Goal: Download file/media

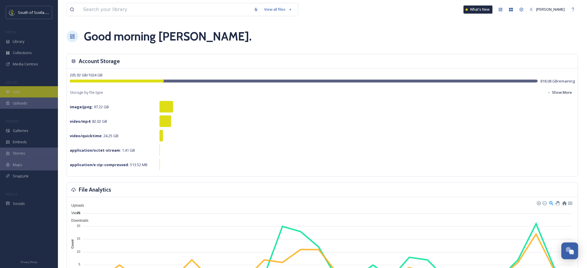
click at [12, 90] on div "UGC" at bounding box center [29, 91] width 58 height 11
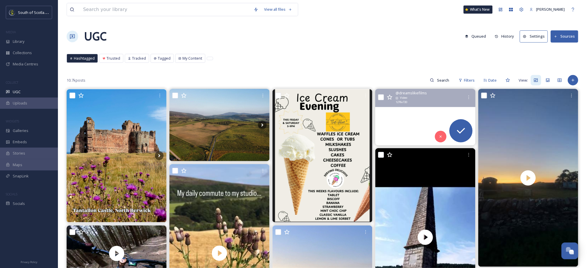
click at [402, 138] on video "🧜🏻‍♀️" at bounding box center [425, 117] width 100 height 56
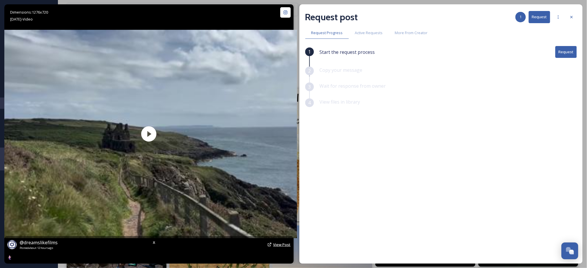
click at [283, 246] on span "View Post" at bounding box center [281, 244] width 17 height 5
click at [572, 19] on icon at bounding box center [571, 17] width 5 height 5
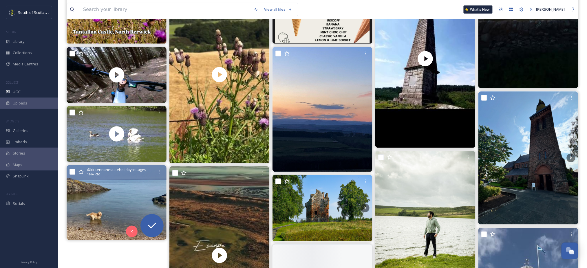
scroll to position [180, 0]
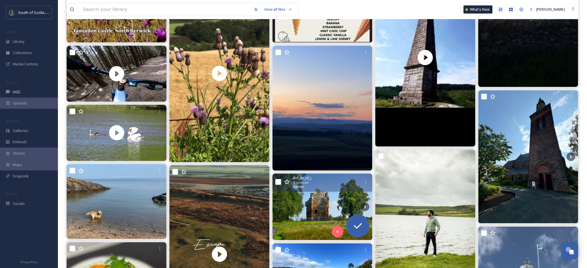
click at [319, 210] on img at bounding box center [322, 207] width 100 height 67
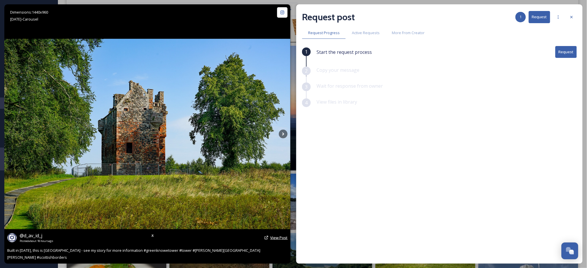
click at [276, 238] on span "View Post" at bounding box center [278, 237] width 17 height 5
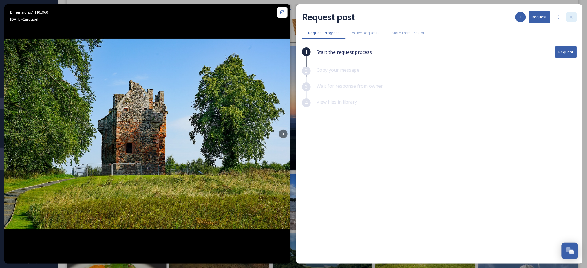
click at [570, 20] on div at bounding box center [571, 17] width 10 height 10
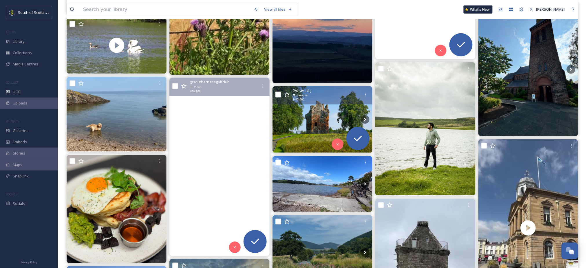
scroll to position [268, 0]
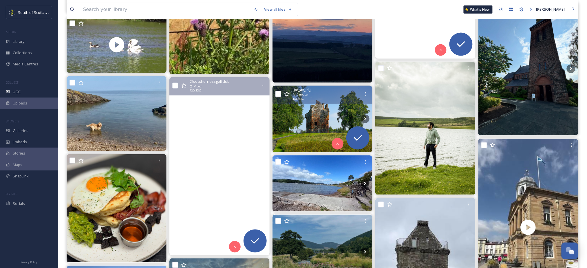
click at [200, 173] on video "Leave the everyday behind and escape to Southerness. The journey here is part o…" at bounding box center [219, 166] width 100 height 178
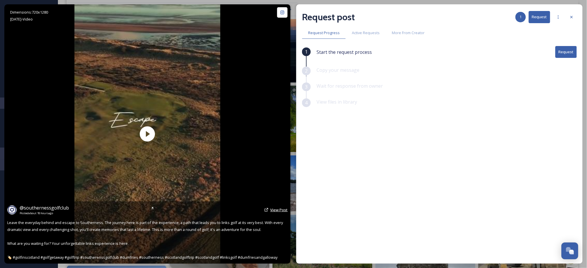
click at [279, 211] on span "View Post" at bounding box center [278, 209] width 17 height 5
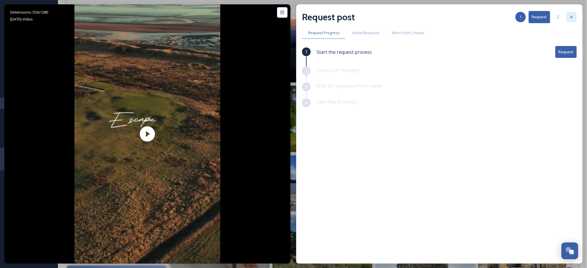
click at [574, 14] on div at bounding box center [571, 17] width 10 height 10
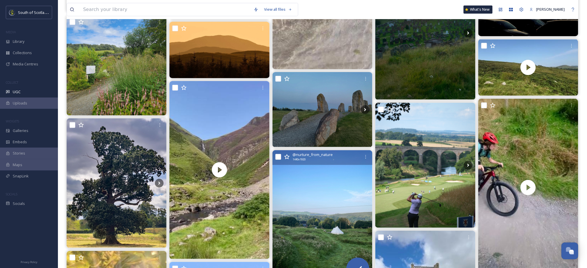
scroll to position [820, 0]
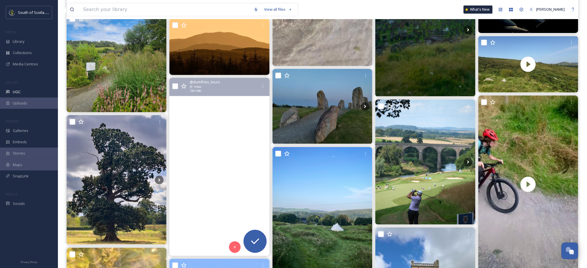
click at [217, 197] on video "So I am standing with Jim, Diane and Debbie minding our own business at Grey Ma…" at bounding box center [219, 167] width 100 height 178
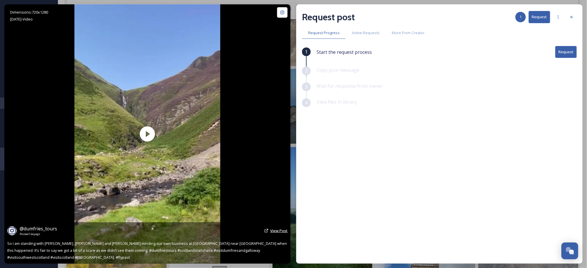
click at [274, 230] on span "View Post" at bounding box center [278, 230] width 17 height 5
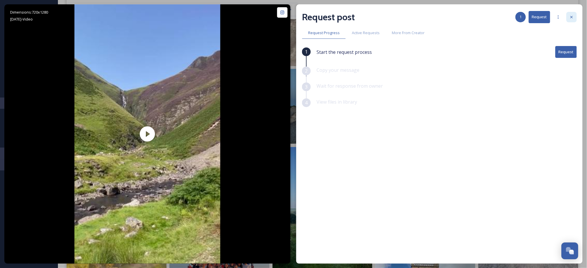
click at [572, 16] on icon at bounding box center [571, 17] width 5 height 5
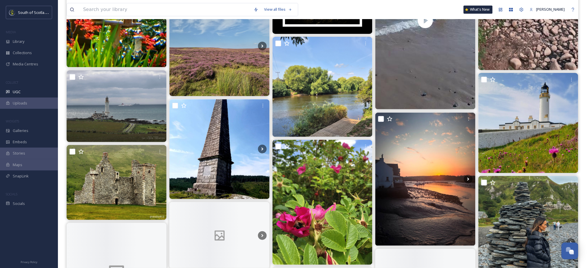
scroll to position [1401, 0]
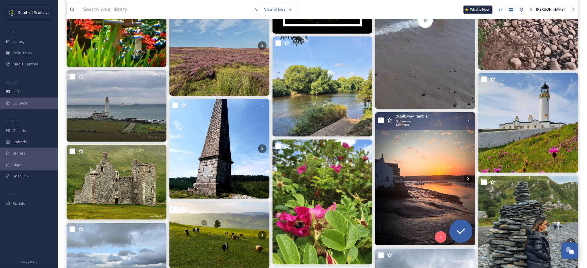
click at [424, 168] on img at bounding box center [425, 178] width 100 height 133
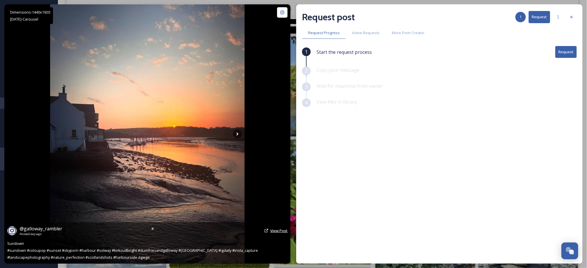
click at [273, 233] on span "View Post" at bounding box center [278, 230] width 17 height 5
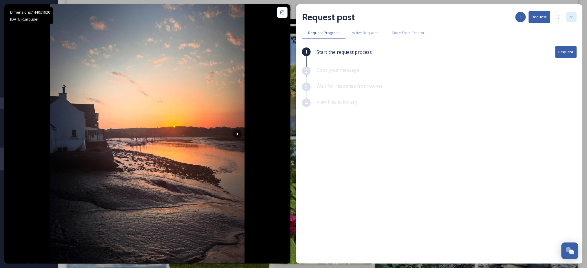
click at [569, 14] on div at bounding box center [571, 17] width 10 height 10
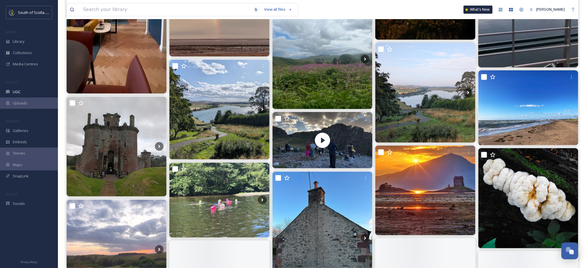
scroll to position [2134, 0]
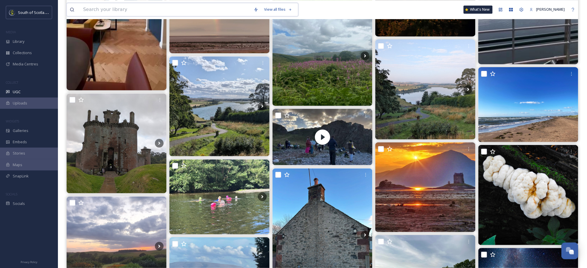
click at [183, 12] on input at bounding box center [165, 9] width 171 height 13
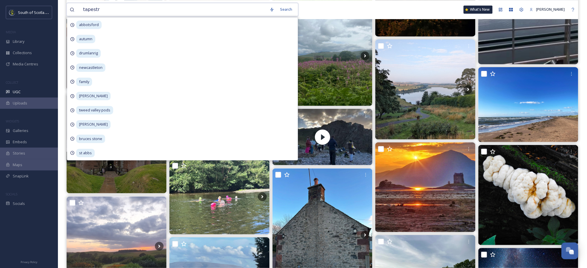
type input "tapestry"
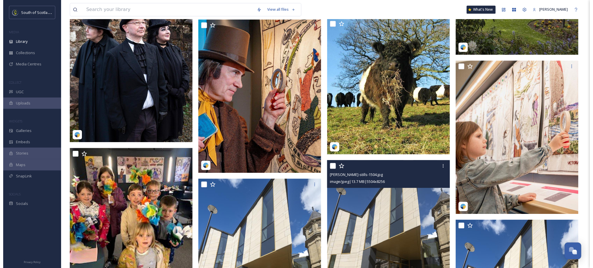
scroll to position [474, 0]
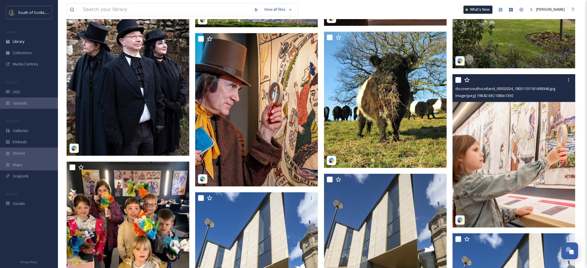
click at [529, 133] on img at bounding box center [514, 150] width 123 height 153
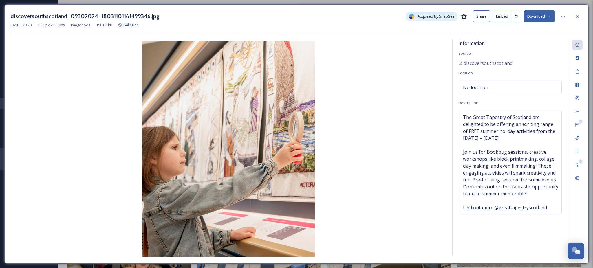
scroll to position [479, 0]
click at [550, 15] on icon at bounding box center [550, 16] width 4 height 4
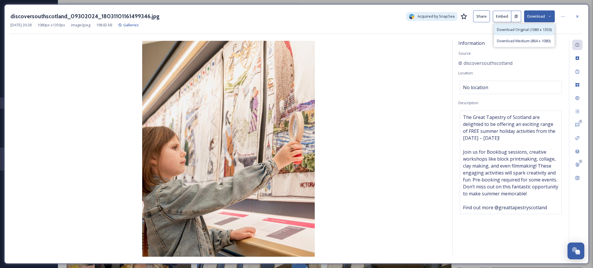
click at [501, 31] on span "Download Original (1080 x 1350)" at bounding box center [524, 30] width 55 height 6
